Goal: Information Seeking & Learning: Find specific fact

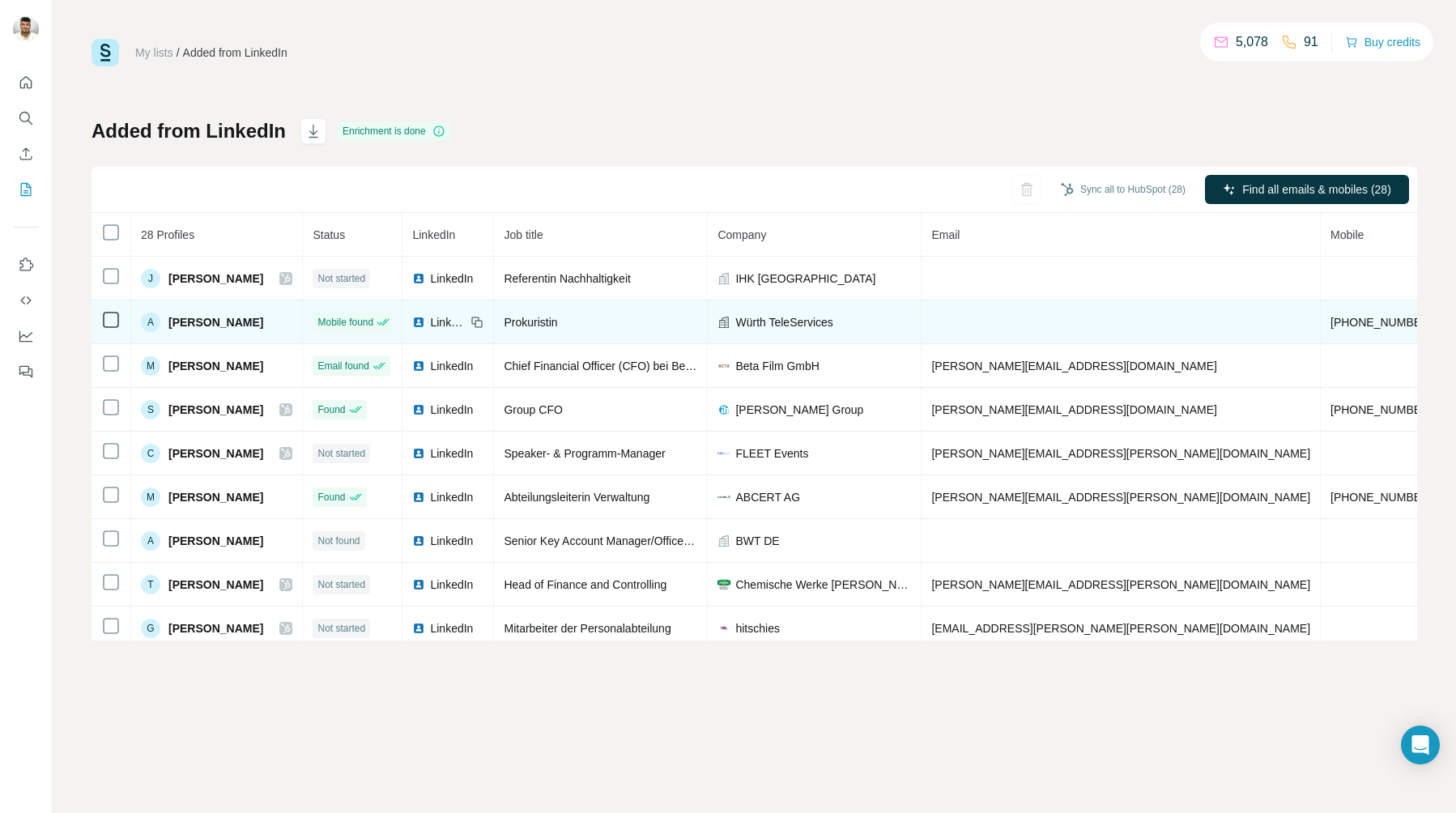
click at [797, 323] on span "Würth TeleServices" at bounding box center [784, 322] width 97 height 17
click at [200, 318] on span "[PERSON_NAME]" at bounding box center [216, 322] width 95 height 17
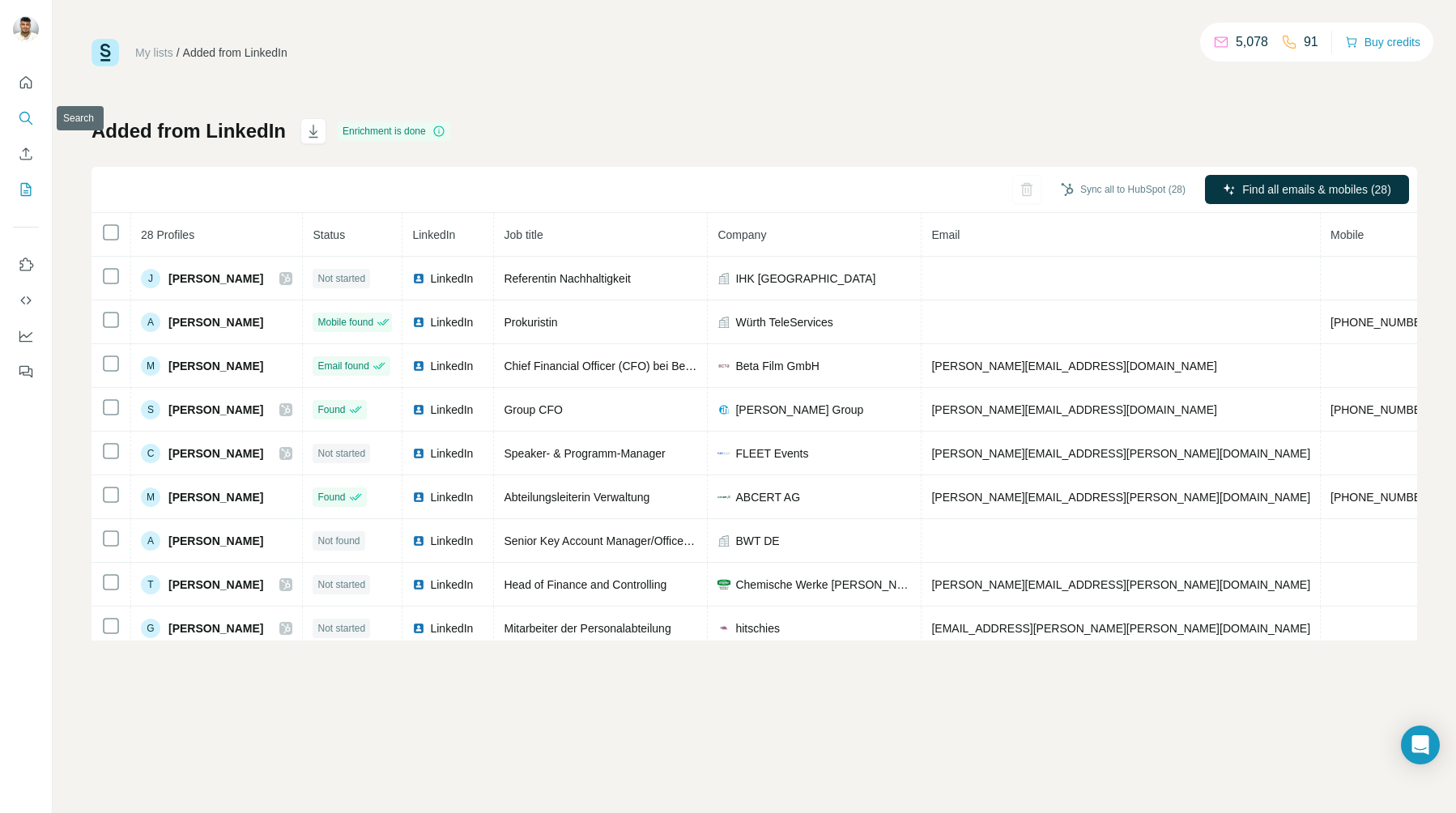
click at [28, 118] on icon "Search" at bounding box center [25, 118] width 17 height 17
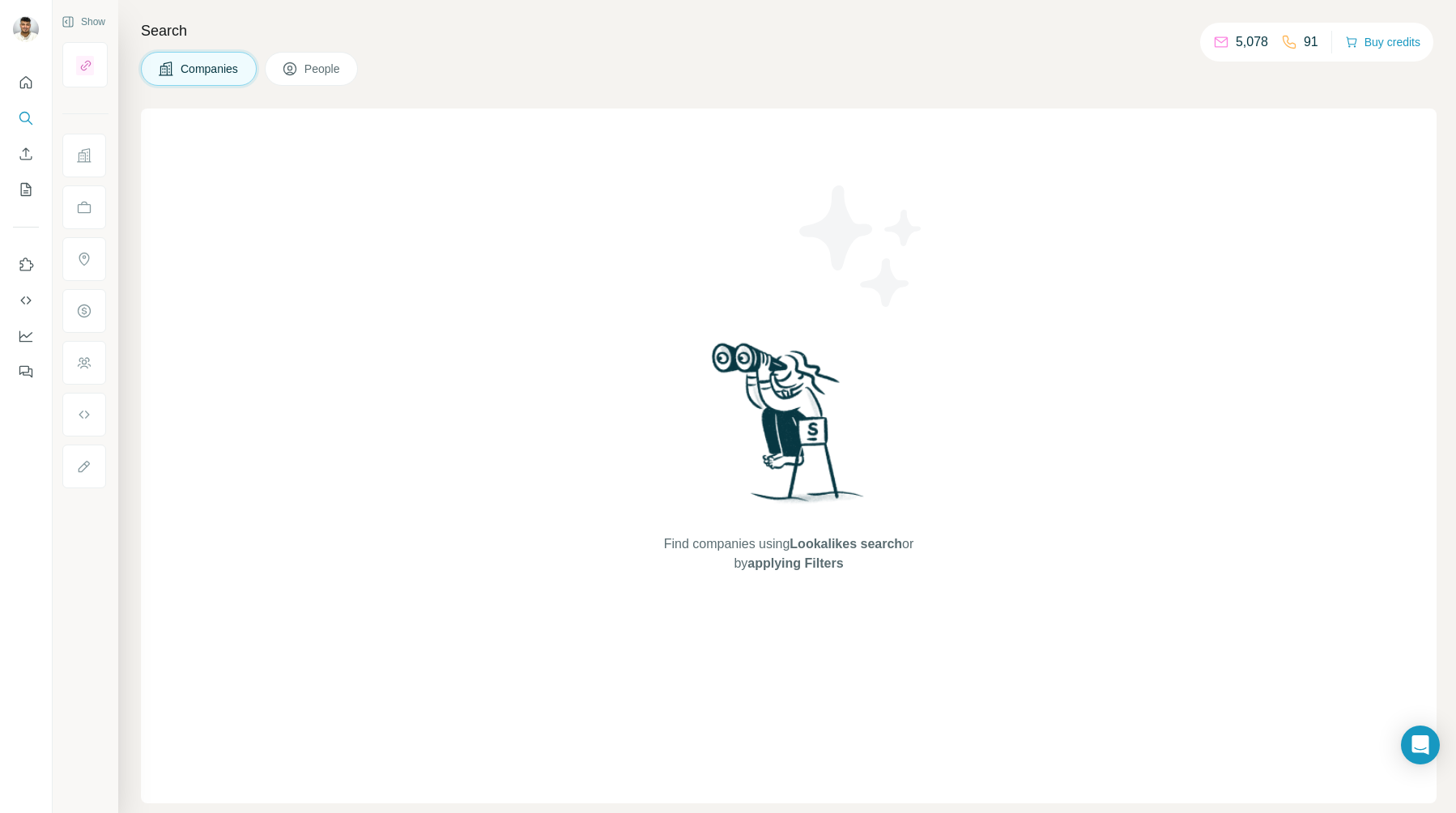
click at [1243, 40] on p "5,078" at bounding box center [1251, 42] width 32 height 19
click at [18, 113] on icon "Search" at bounding box center [25, 118] width 17 height 17
click at [23, 114] on icon "Search" at bounding box center [25, 118] width 17 height 17
click at [30, 76] on icon "Quick start" at bounding box center [25, 83] width 17 height 17
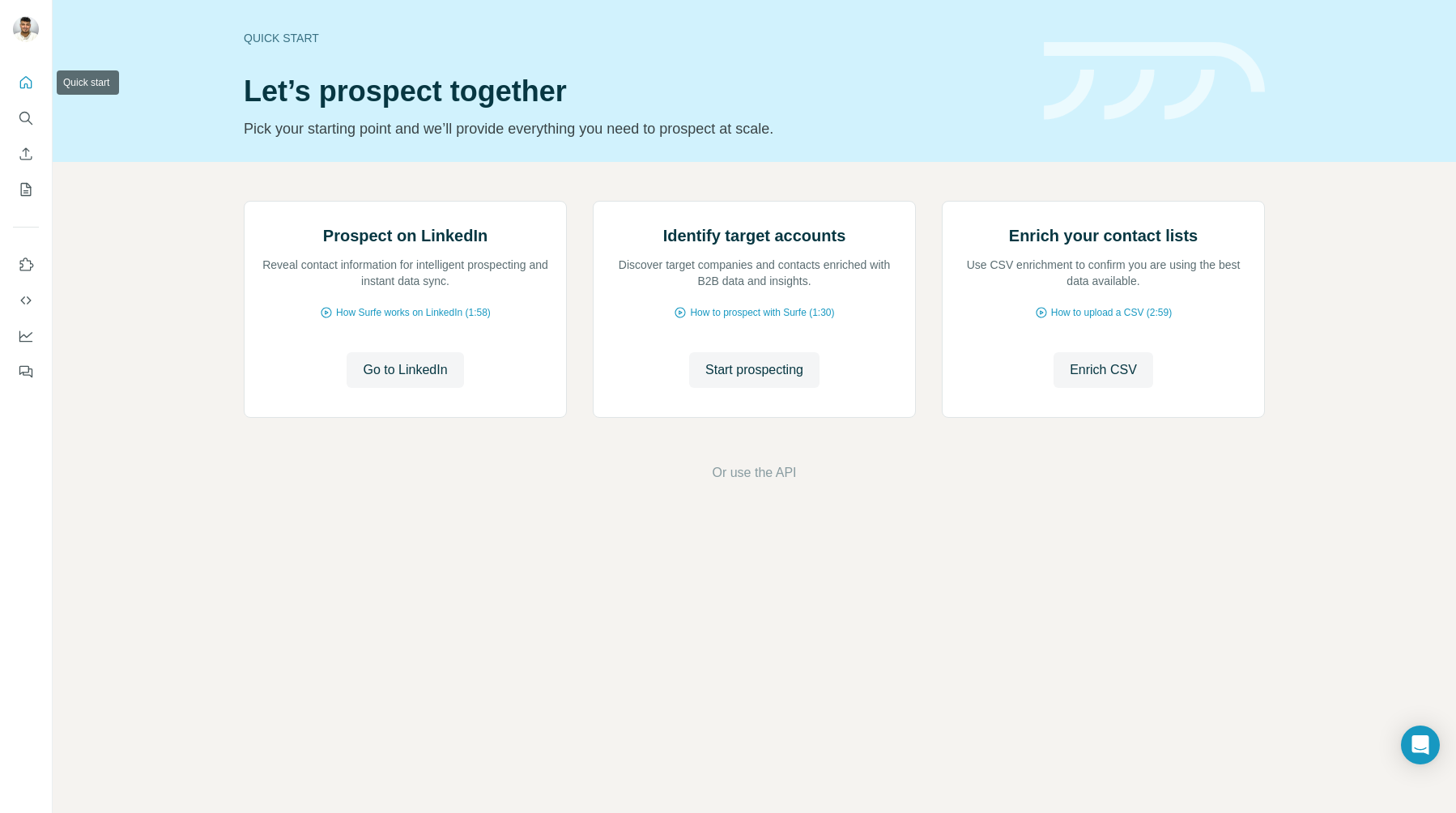
click at [28, 109] on button "Search" at bounding box center [26, 118] width 26 height 30
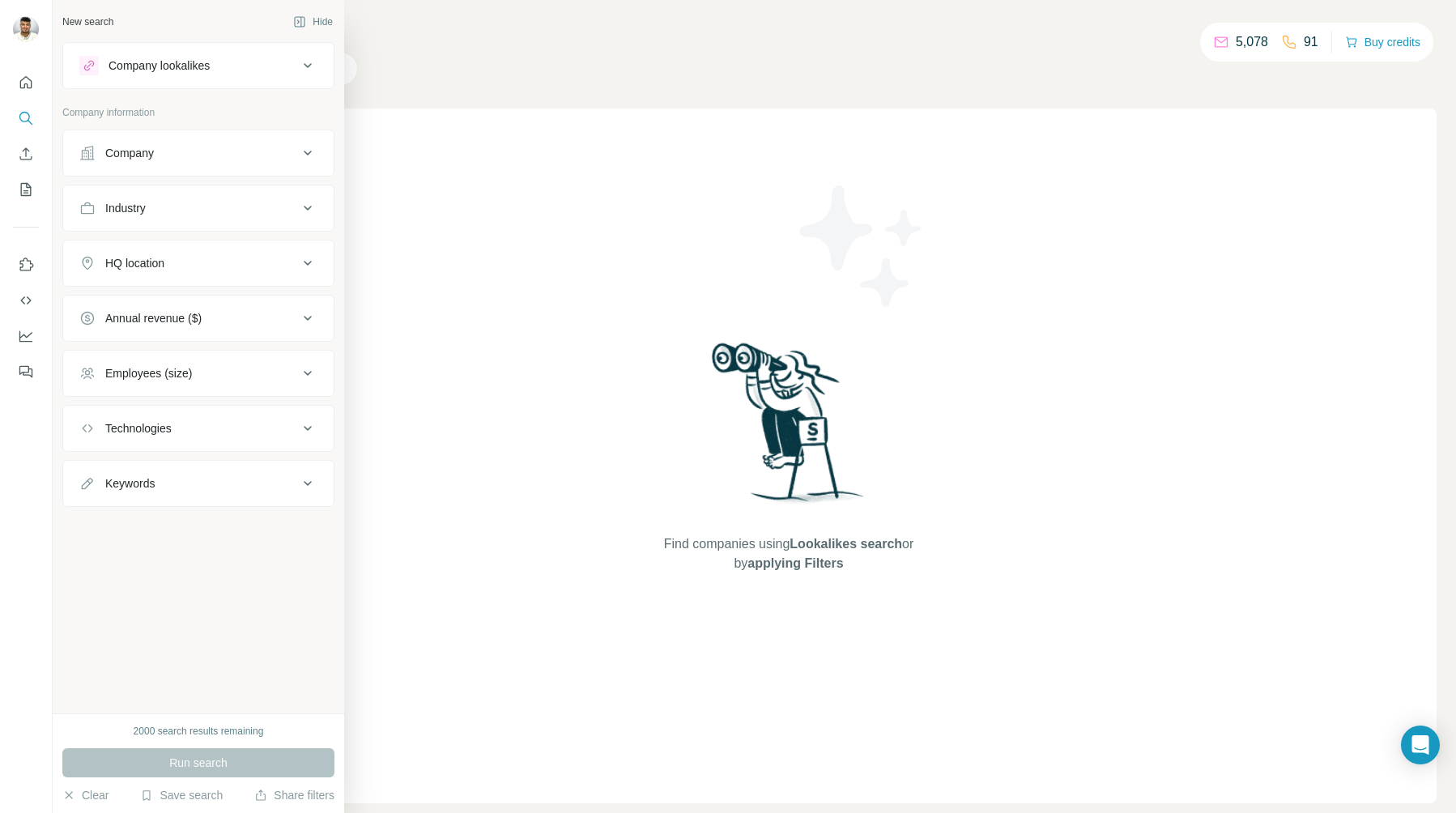
click at [91, 151] on icon at bounding box center [87, 153] width 17 height 17
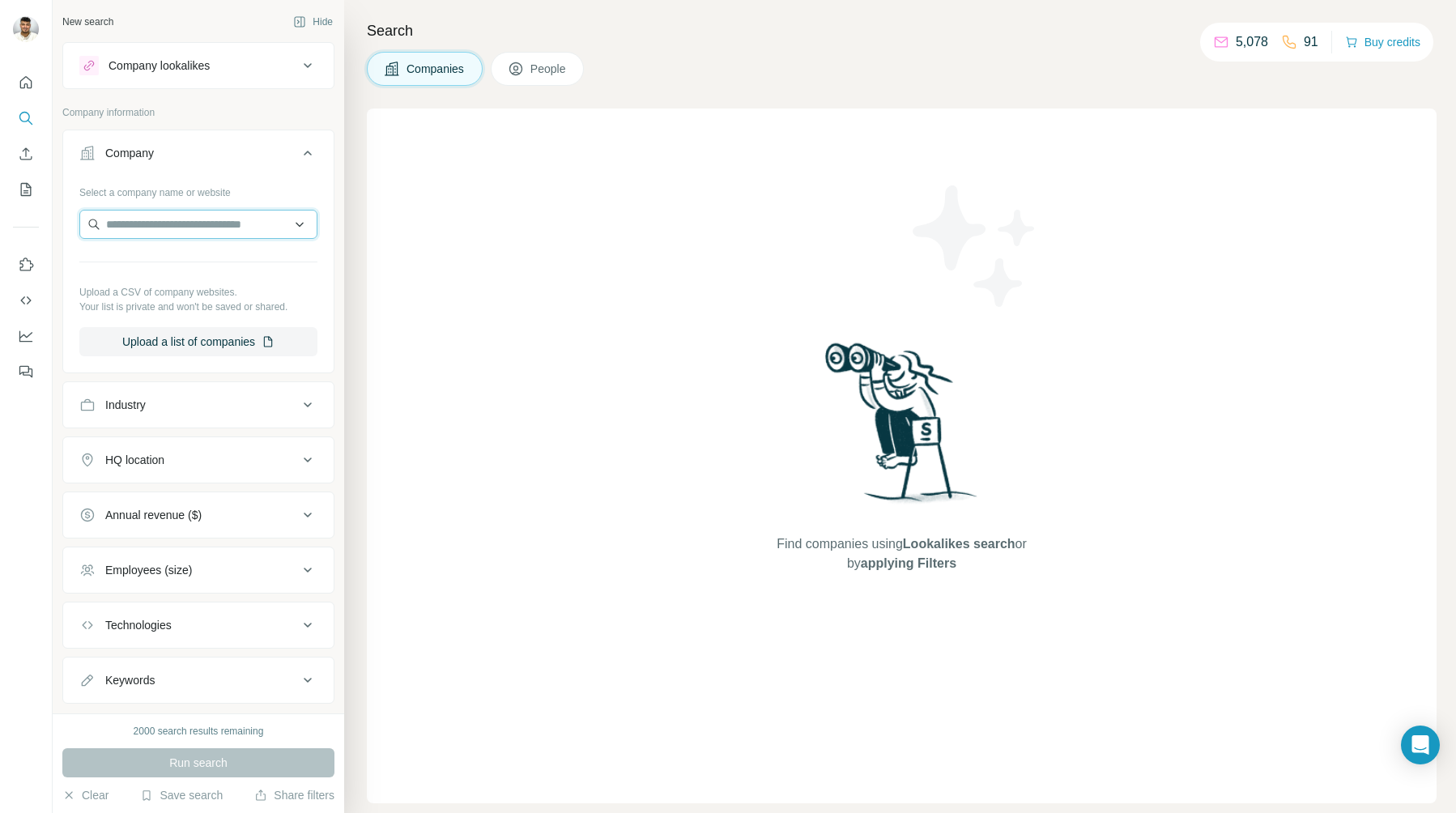
click at [178, 229] on input "text" at bounding box center [198, 225] width 238 height 30
type input "**********"
click at [263, 286] on p "[PERSON_NAME][DOMAIN_NAME]" at bounding box center [206, 292] width 170 height 15
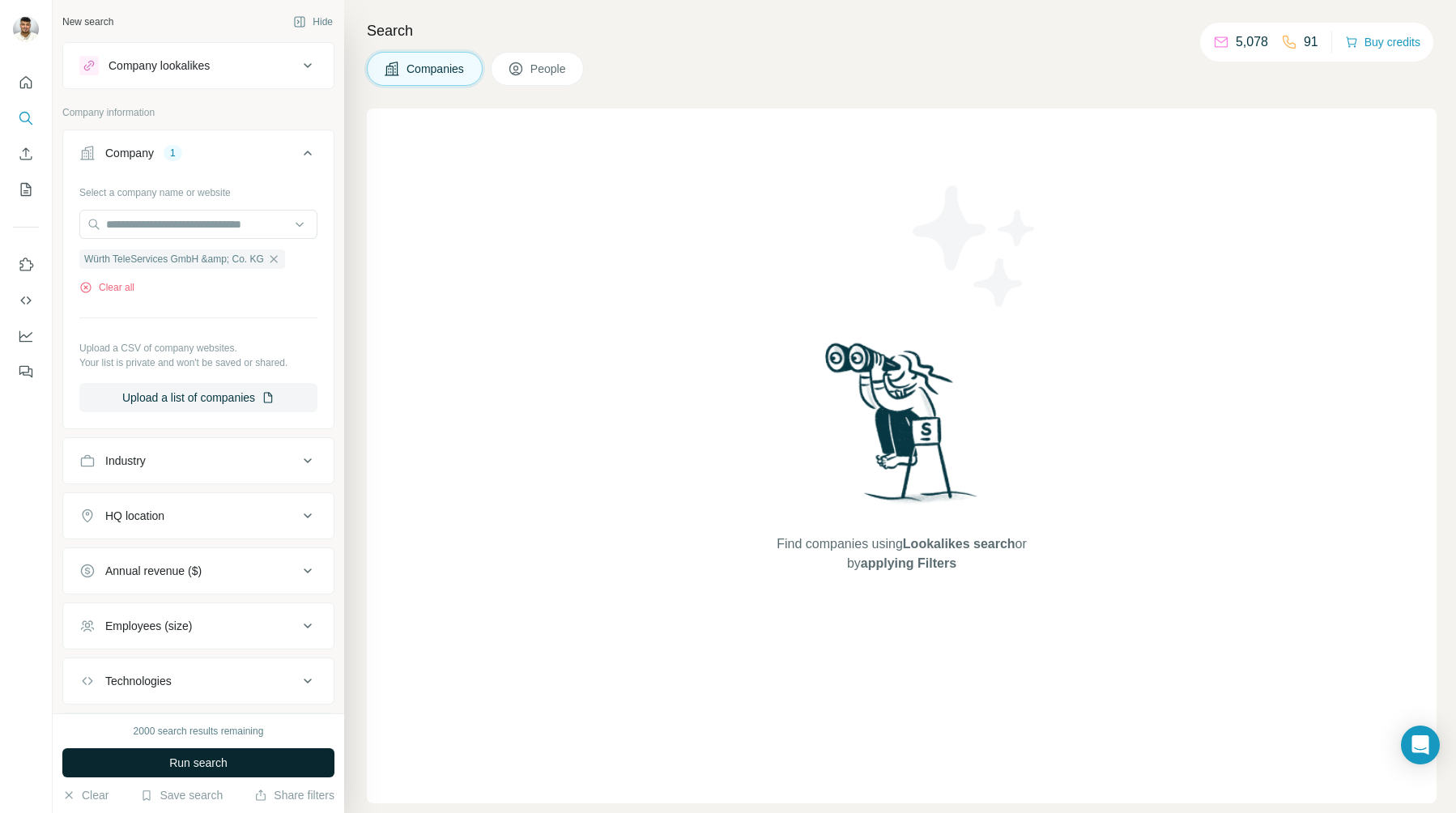
click at [234, 773] on button "Run search" at bounding box center [198, 763] width 272 height 30
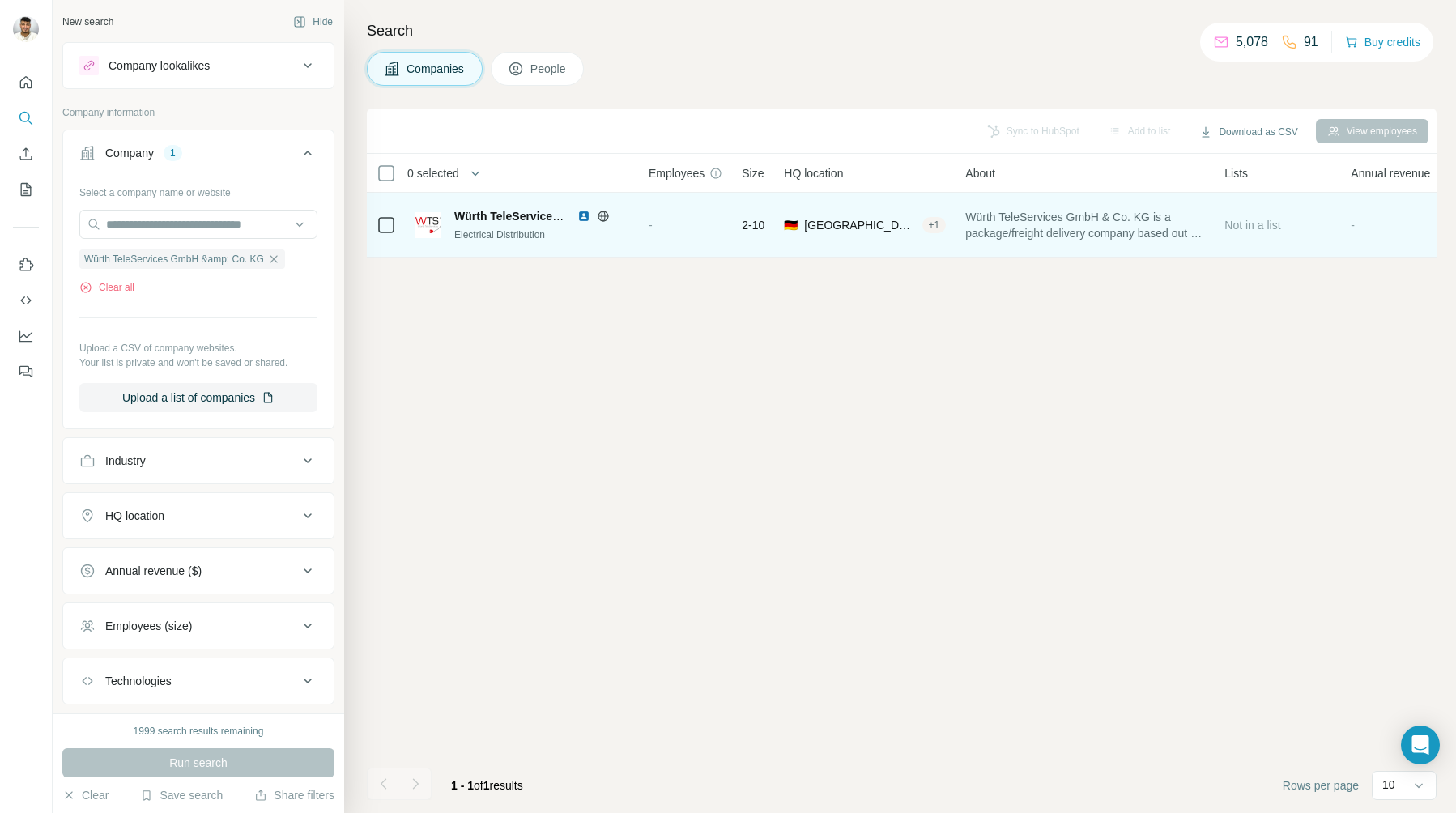
click at [696, 218] on div "-" at bounding box center [685, 225] width 74 height 44
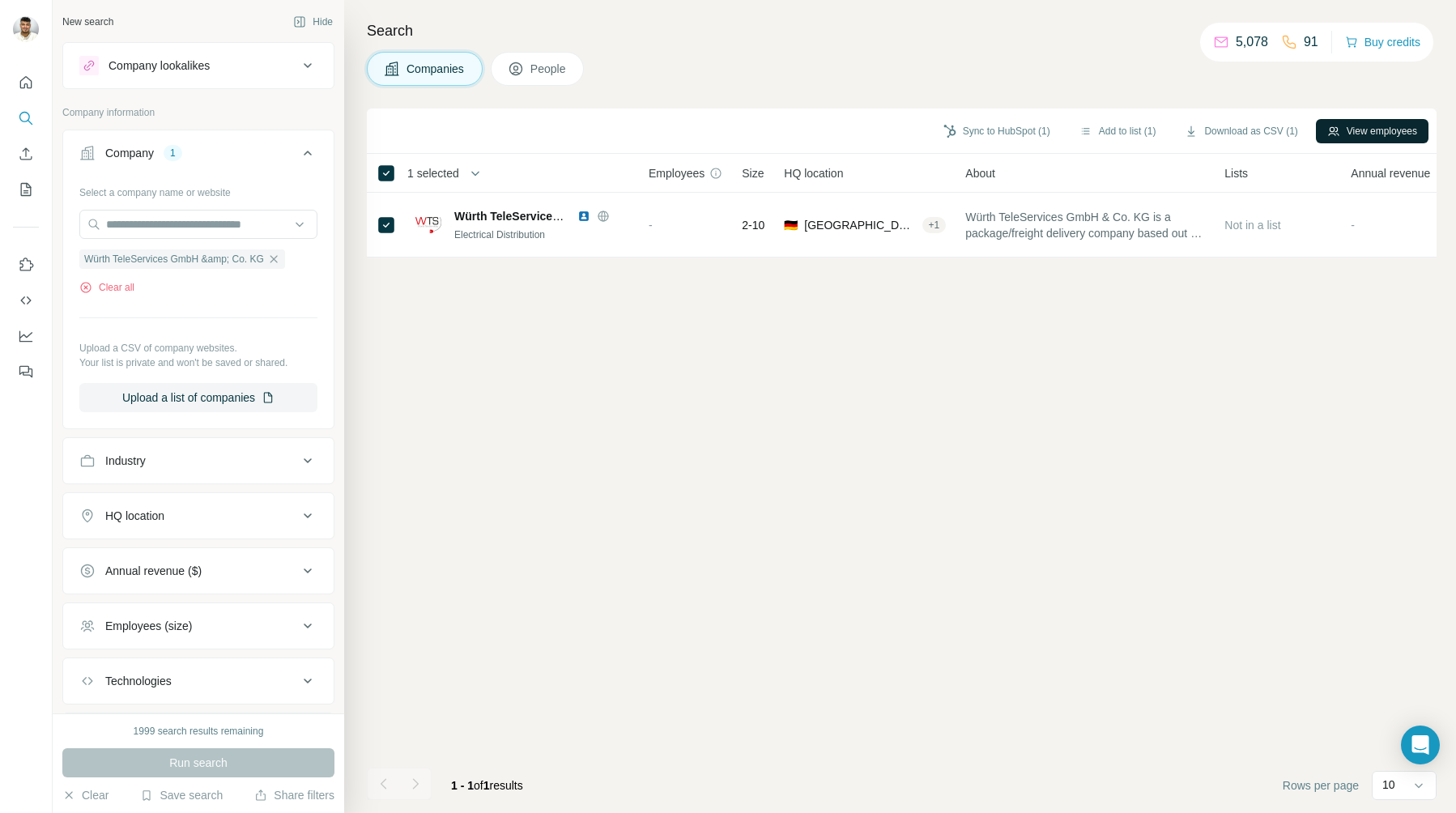
click at [1358, 125] on button "View employees" at bounding box center [1372, 131] width 112 height 24
